Goal: Task Accomplishment & Management: Use online tool/utility

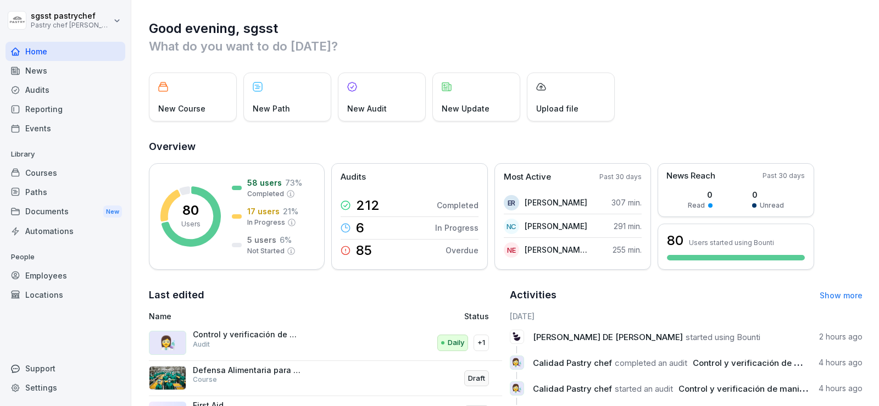
click at [61, 196] on div "Paths" at bounding box center [65, 191] width 120 height 19
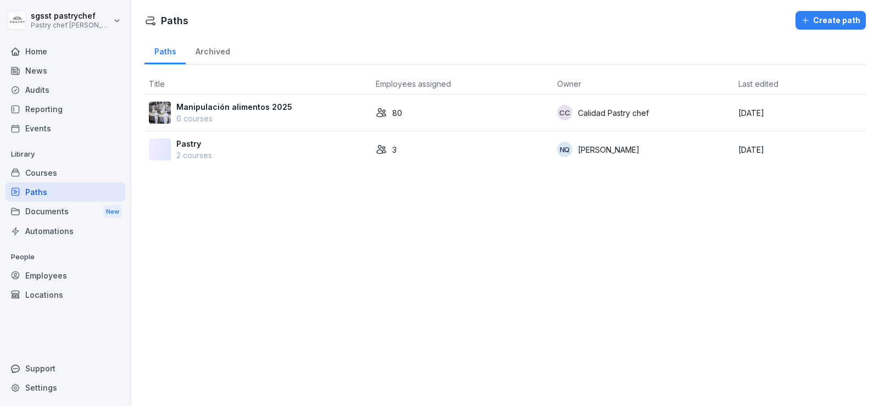
click at [65, 276] on div "Employees" at bounding box center [65, 275] width 120 height 19
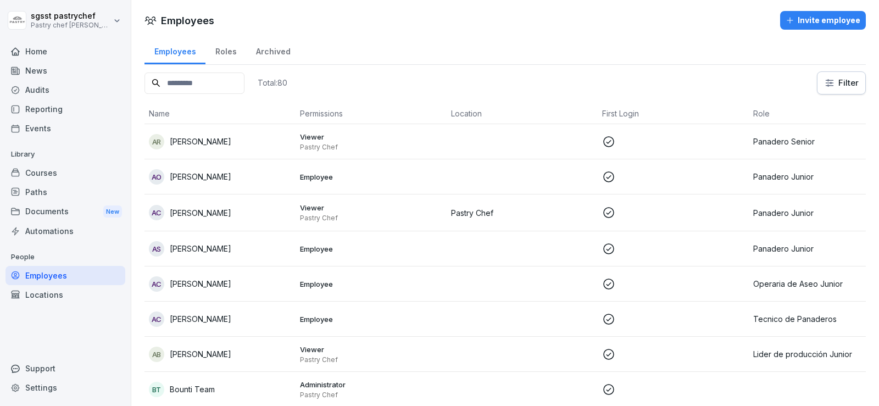
click at [185, 85] on input at bounding box center [195, 83] width 100 height 21
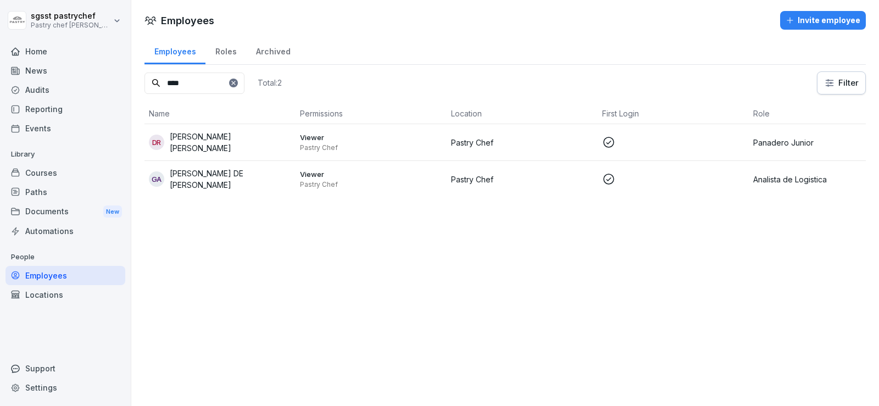
type input "****"
click at [233, 175] on p "[PERSON_NAME] DE [PERSON_NAME]" at bounding box center [230, 179] width 121 height 23
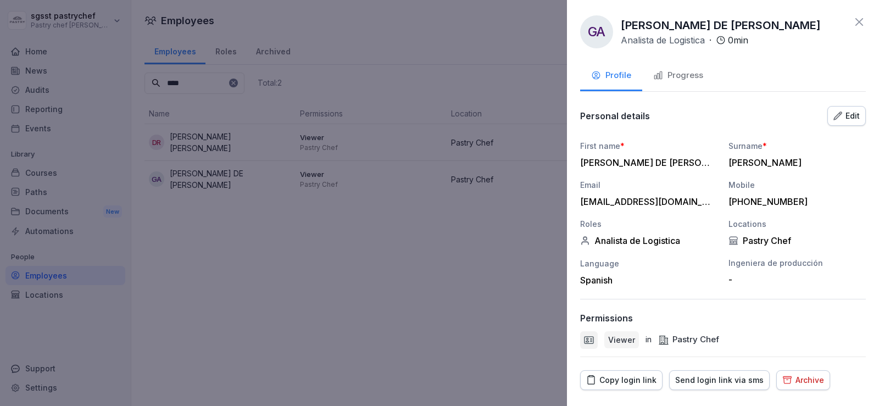
click at [635, 382] on div "Copy login link" at bounding box center [621, 380] width 70 height 12
